Goal: Task Accomplishment & Management: Use online tool/utility

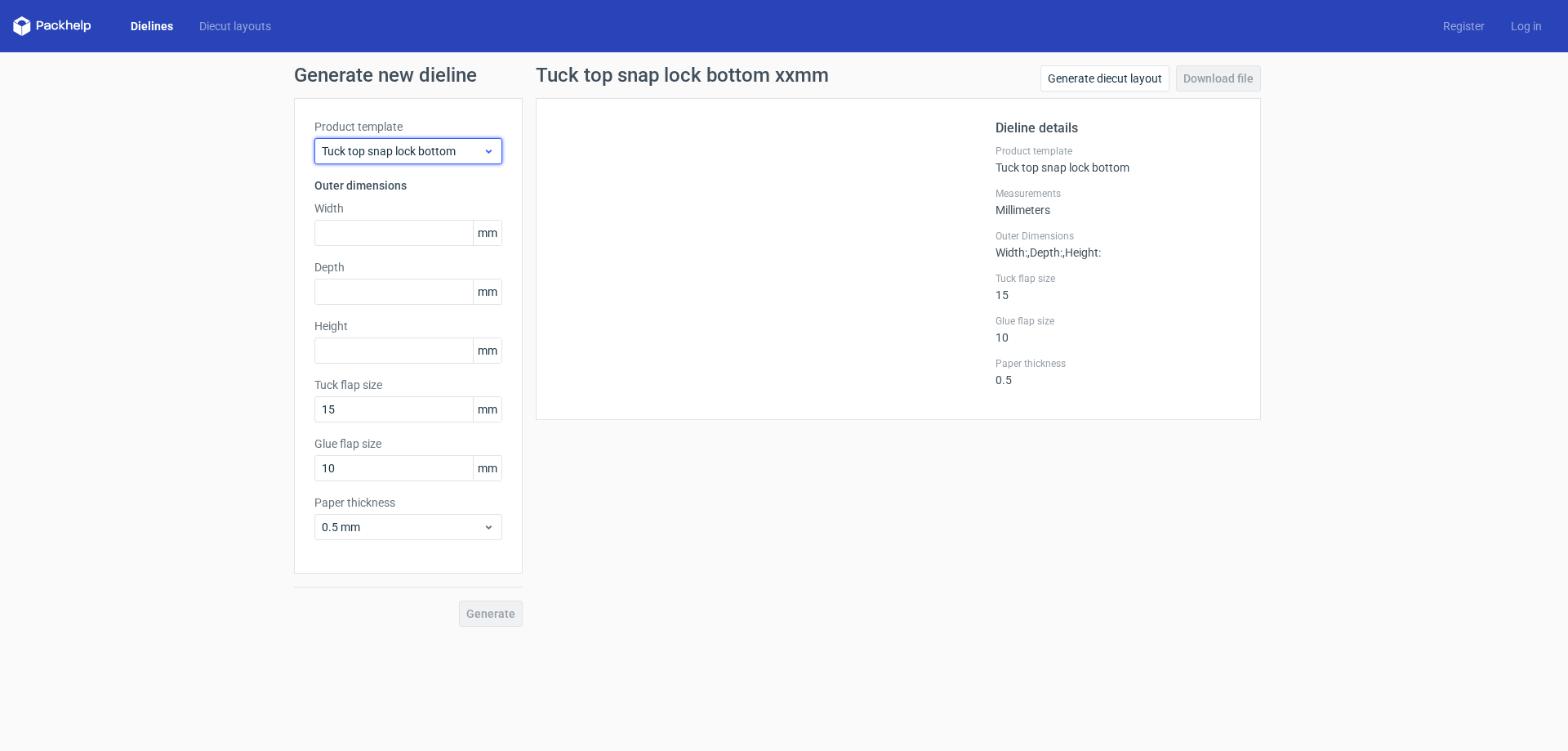
click at [489, 150] on icon at bounding box center [488, 152] width 12 height 13
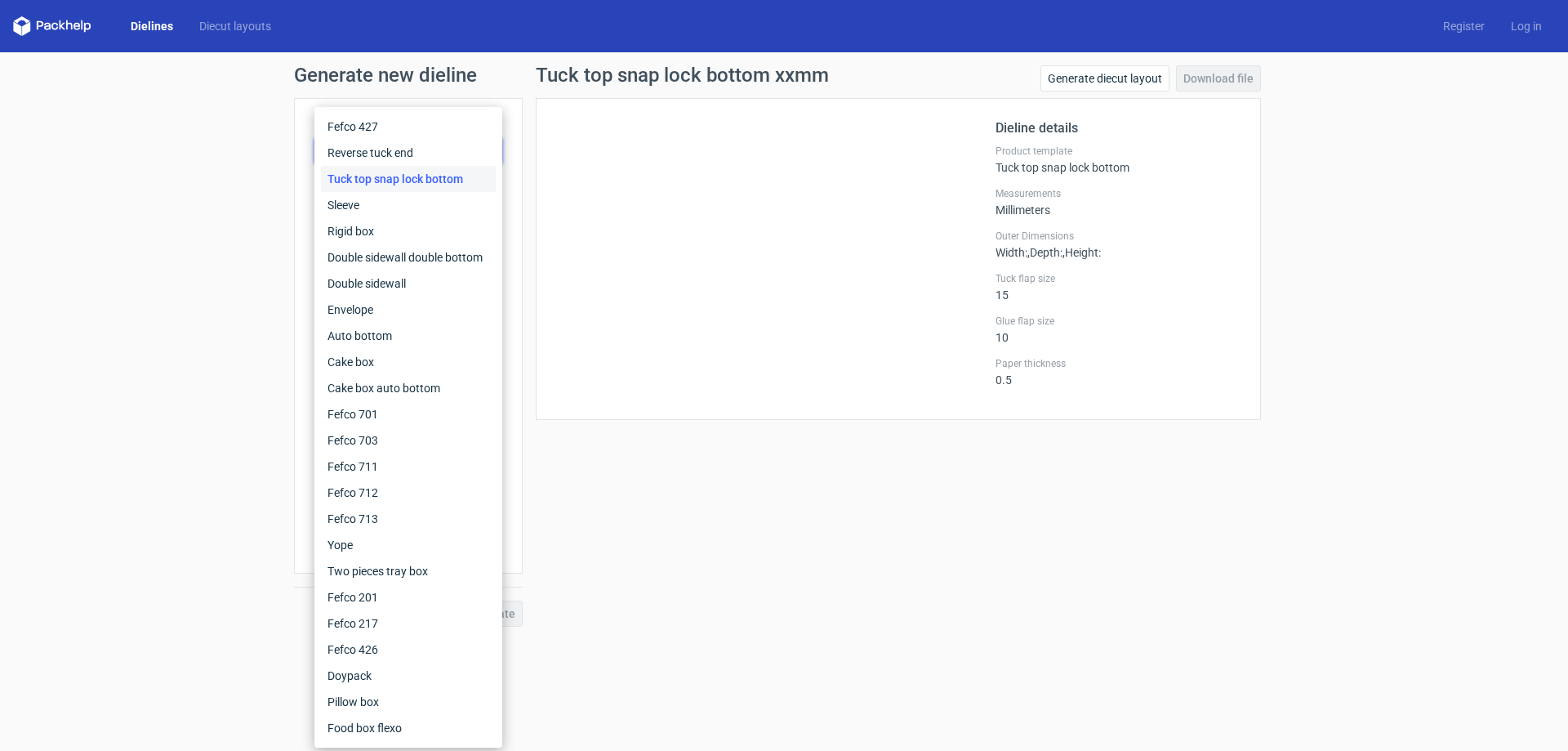
click at [384, 180] on div "Tuck top snap lock bottom" at bounding box center [408, 179] width 175 height 26
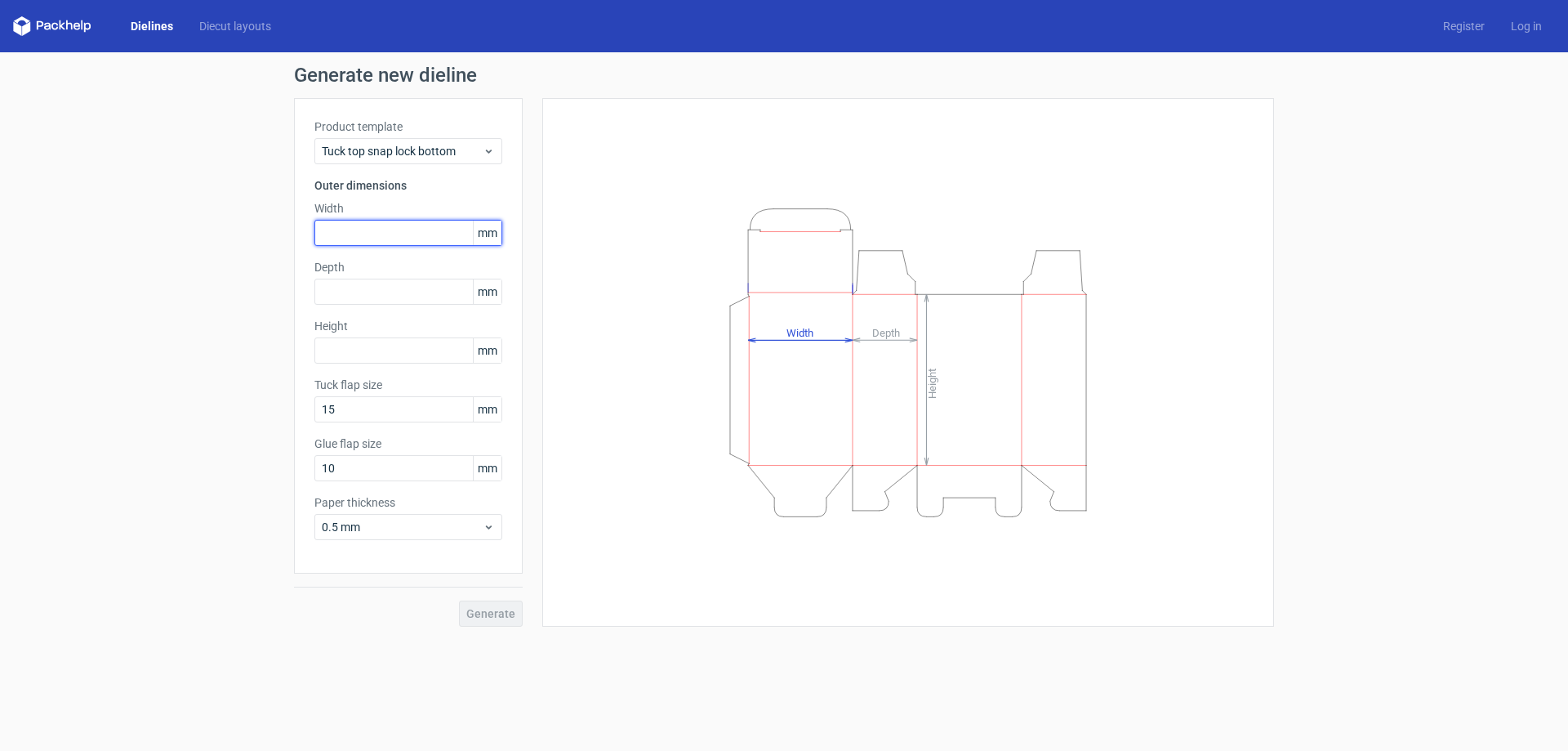
click at [376, 232] on input "text" at bounding box center [408, 233] width 188 height 26
click at [377, 290] on input "text" at bounding box center [408, 291] width 188 height 26
type input "80"
click at [349, 225] on input "text" at bounding box center [408, 233] width 188 height 26
type input "215"
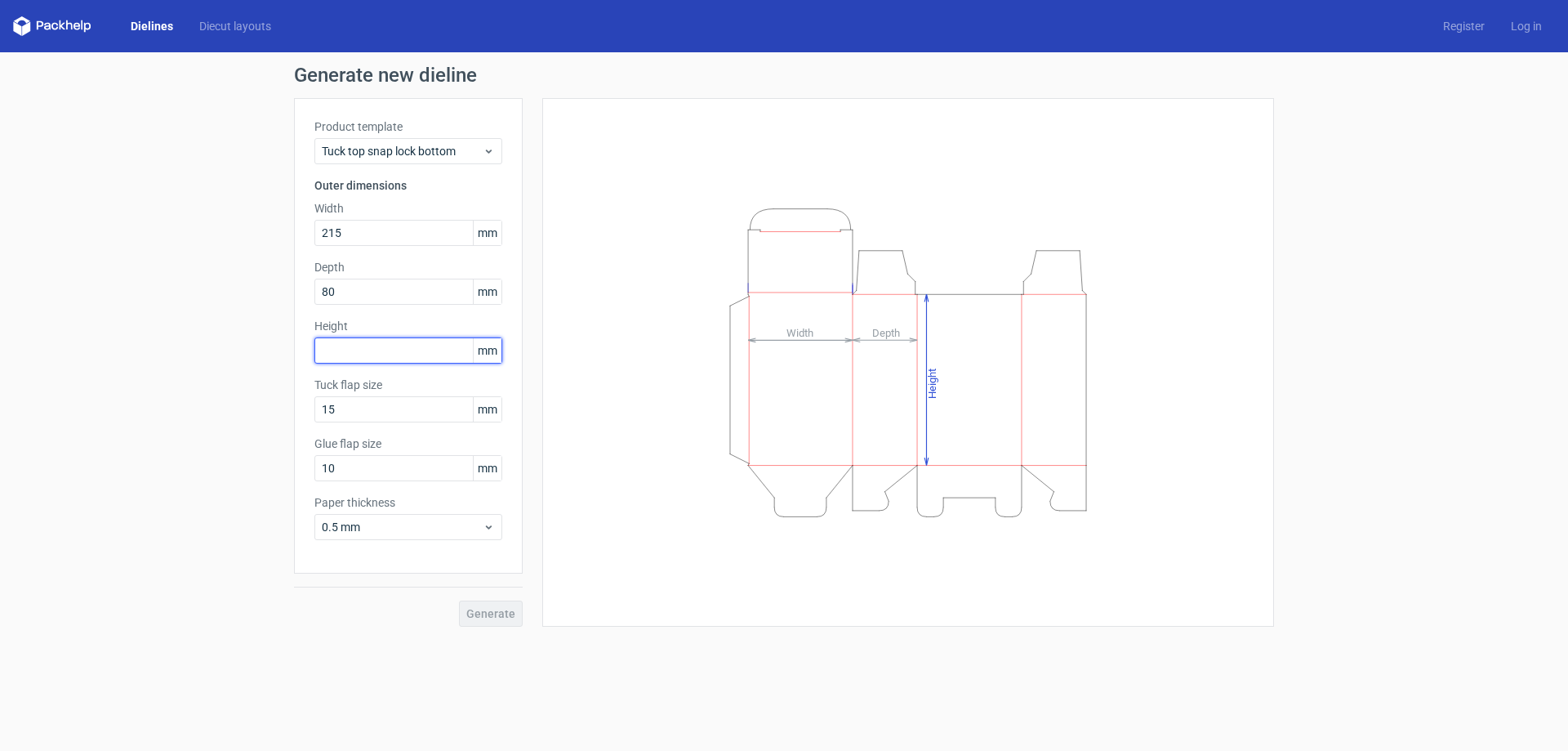
click at [356, 356] on input "text" at bounding box center [408, 350] width 188 height 26
type input "297"
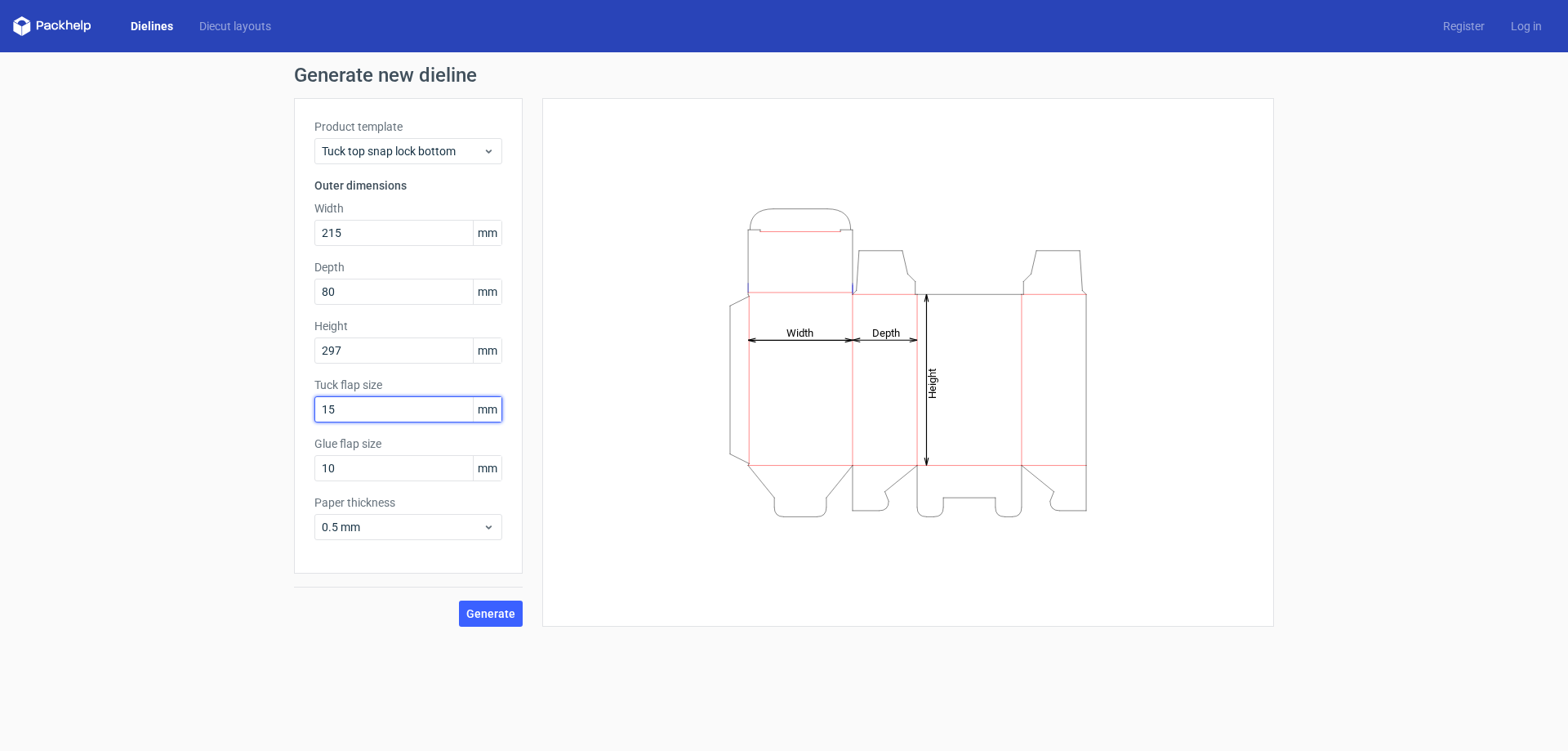
click at [369, 412] on input "15" at bounding box center [408, 409] width 188 height 26
click at [483, 614] on span "Generate" at bounding box center [490, 614] width 49 height 12
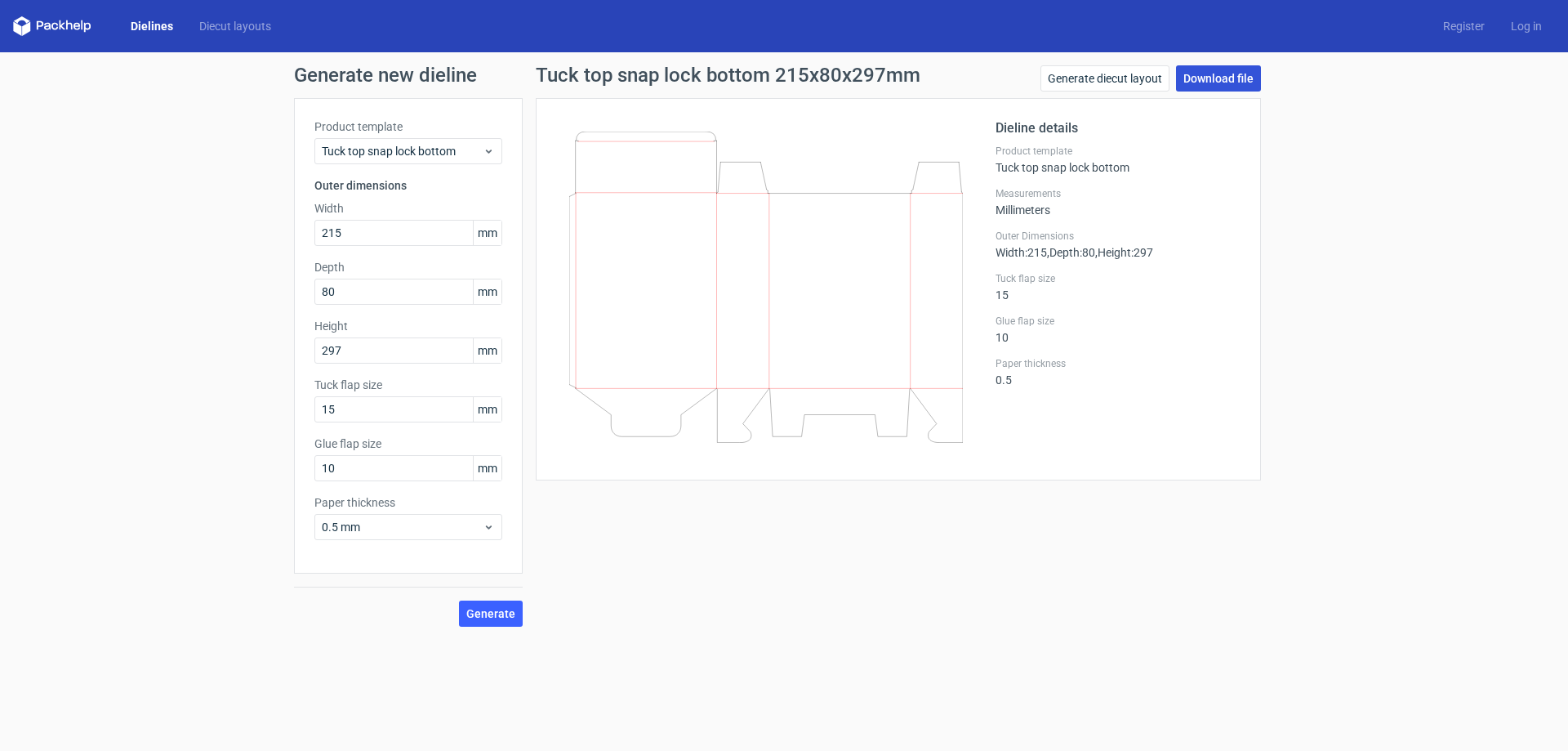
click at [1223, 78] on link "Download file" at bounding box center [1218, 79] width 85 height 26
